Goal: Find specific page/section: Find specific page/section

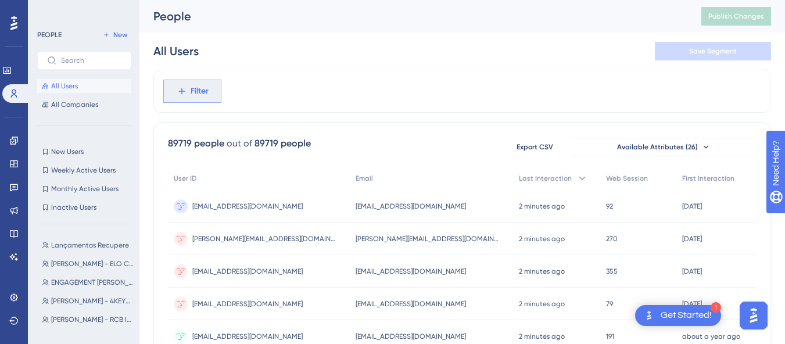
click at [199, 83] on button "Filter" at bounding box center [192, 91] width 58 height 23
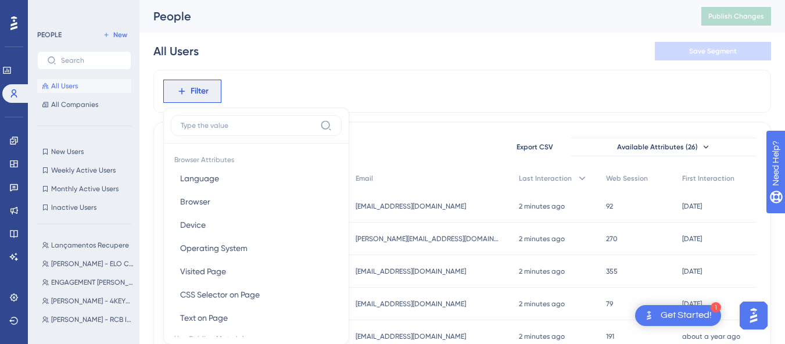
click at [343, 41] on div "All Users Save Segment" at bounding box center [462, 51] width 618 height 37
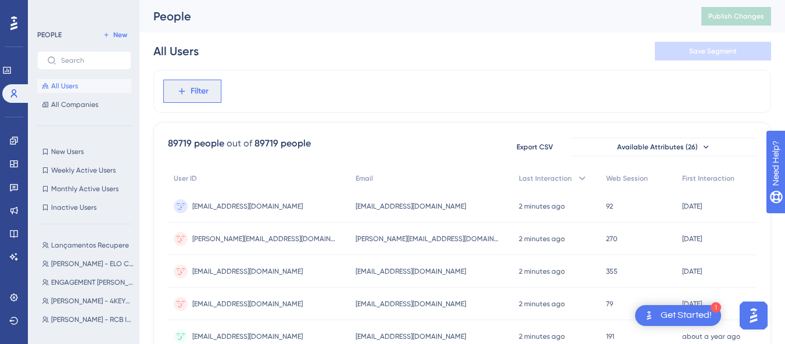
click at [202, 92] on span "Filter" at bounding box center [200, 91] width 18 height 14
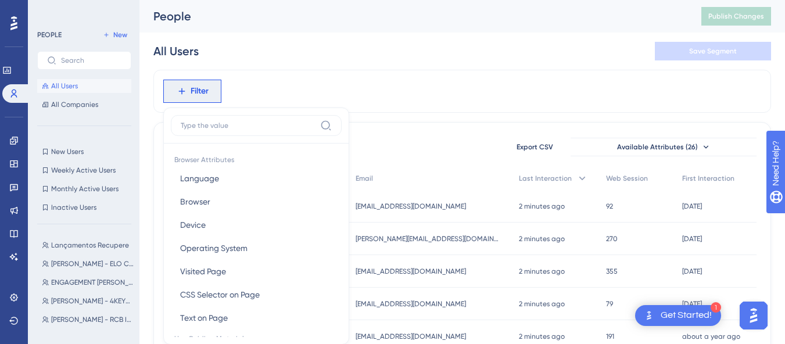
scroll to position [54, 0]
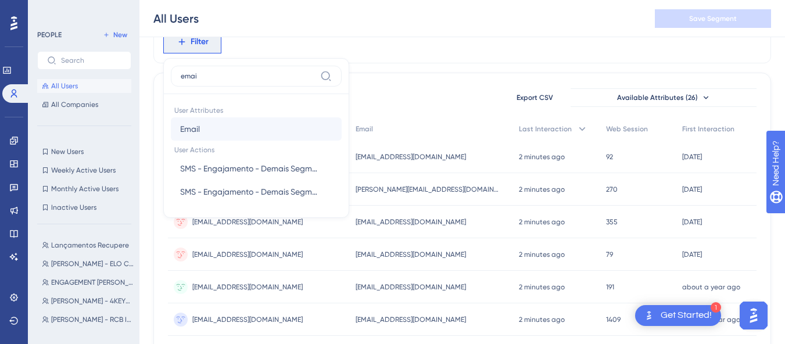
type input "emai"
click at [218, 123] on button "Email Email" at bounding box center [256, 128] width 171 height 23
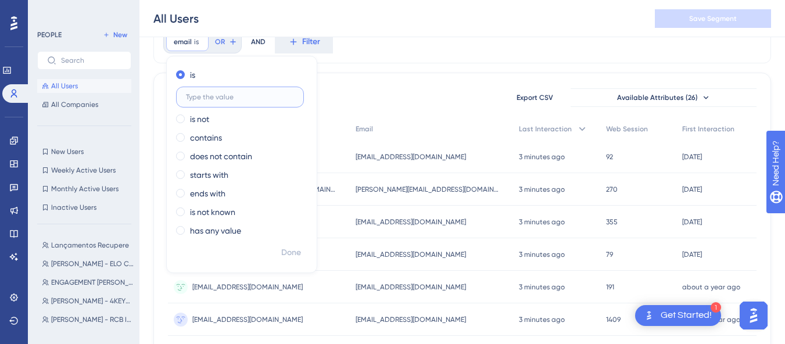
click at [256, 92] on label at bounding box center [240, 97] width 128 height 21
click at [256, 93] on input "text" at bounding box center [240, 97] width 108 height 8
paste input "[EMAIL_ADDRESS][DOMAIN_NAME]"
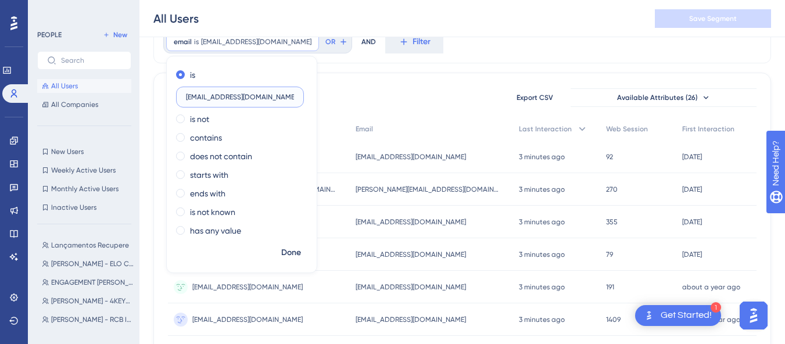
scroll to position [0, 40]
type input "[EMAIL_ADDRESS][DOMAIN_NAME]"
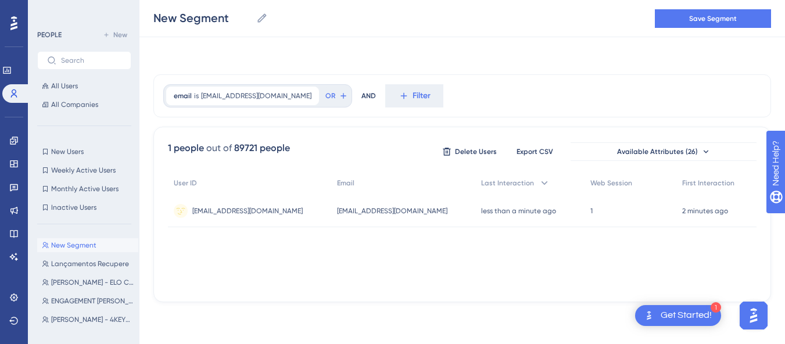
scroll to position [0, 0]
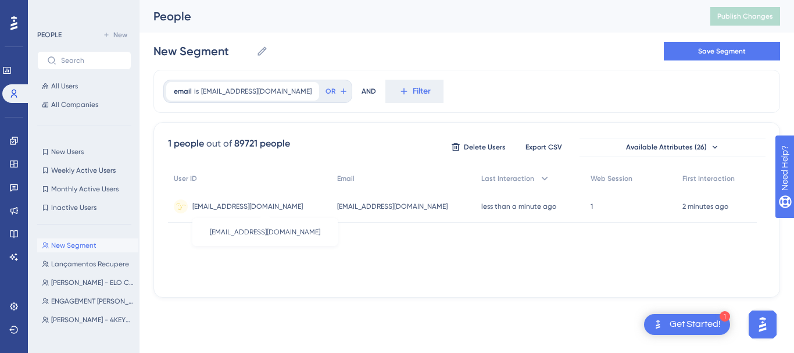
click at [303, 206] on span "[EMAIL_ADDRESS][DOMAIN_NAME]" at bounding box center [247, 206] width 110 height 9
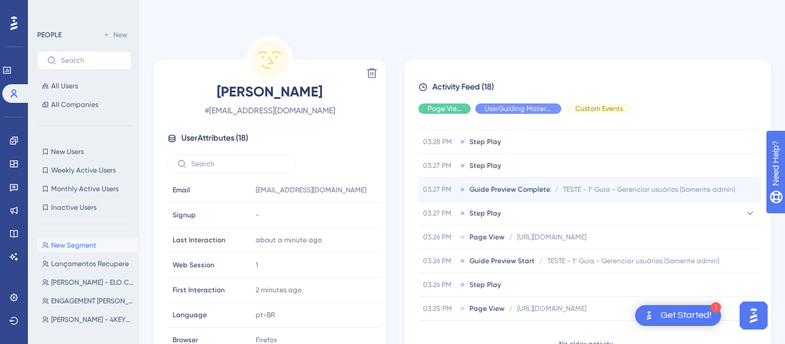
scroll to position [58, 0]
